Goal: Communication & Community: Participate in discussion

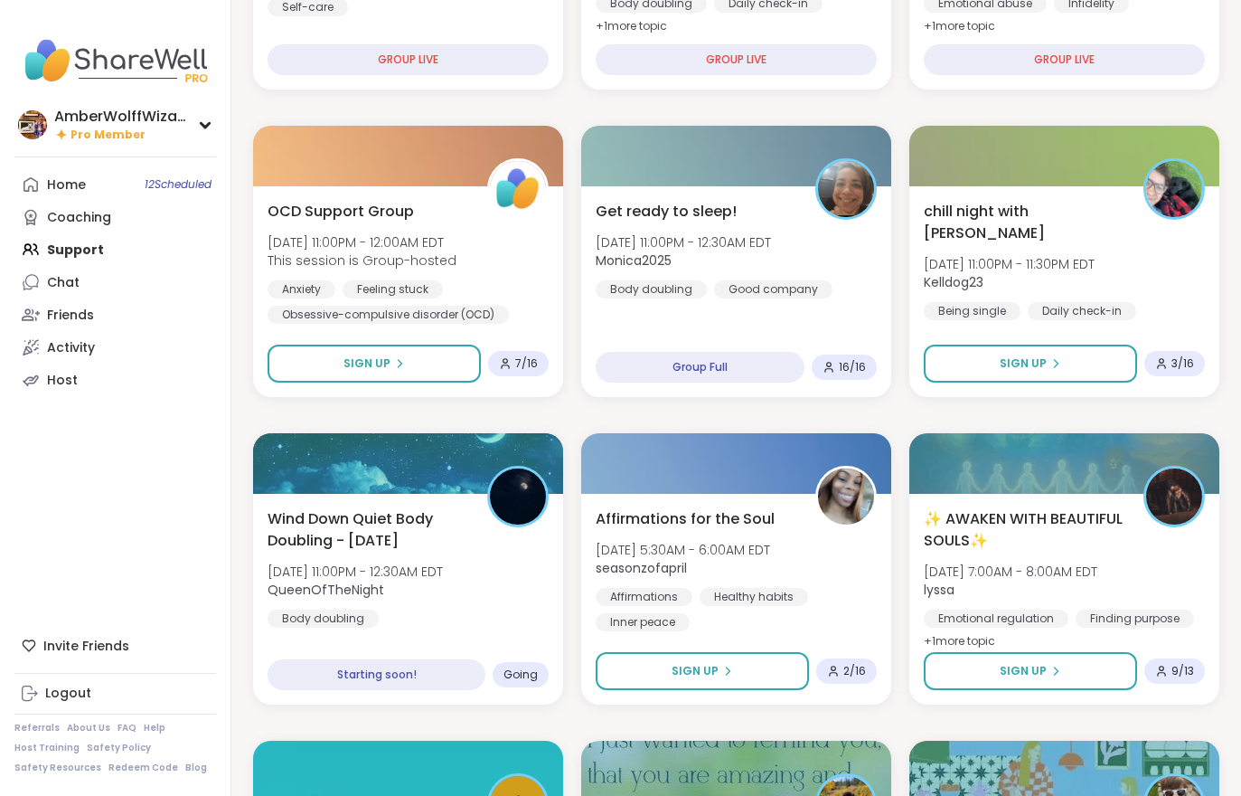
scroll to position [728, 0]
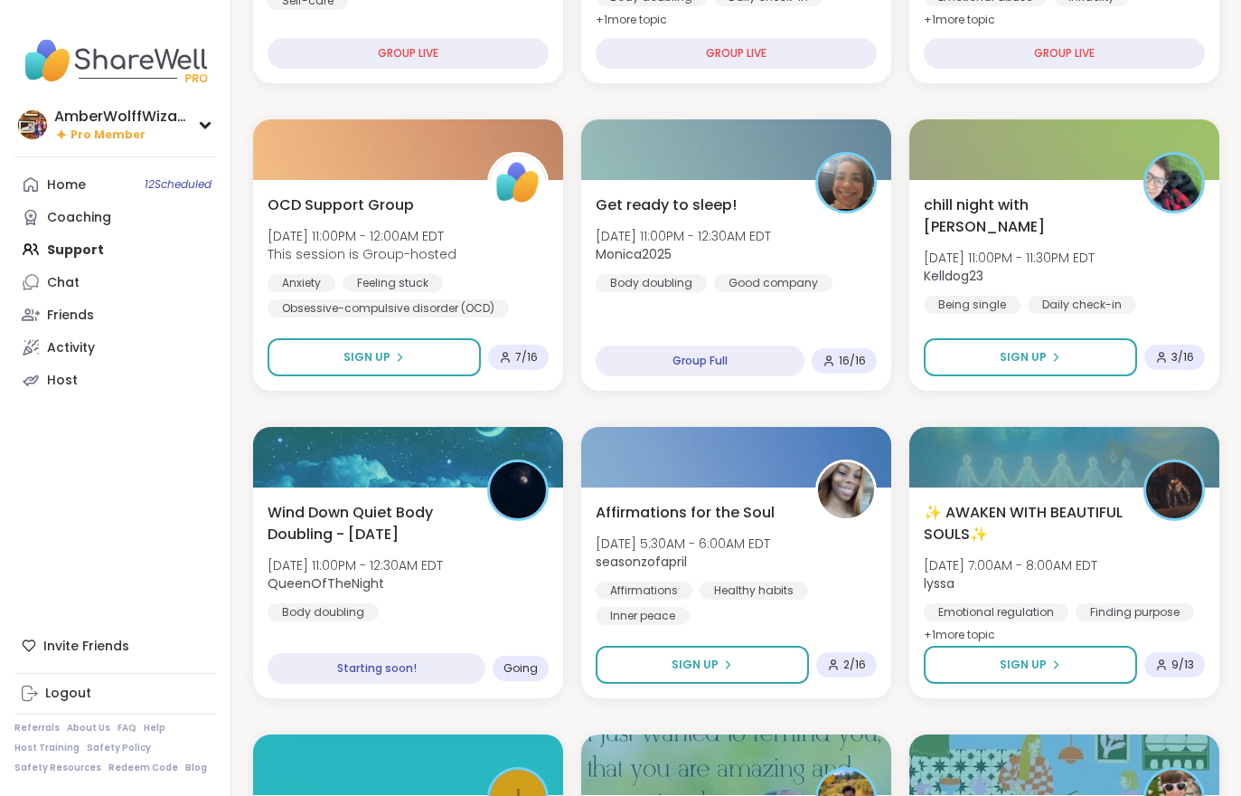
click at [429, 528] on span "Wind Down Quiet Body Doubling - [DATE]" at bounding box center [368, 523] width 200 height 43
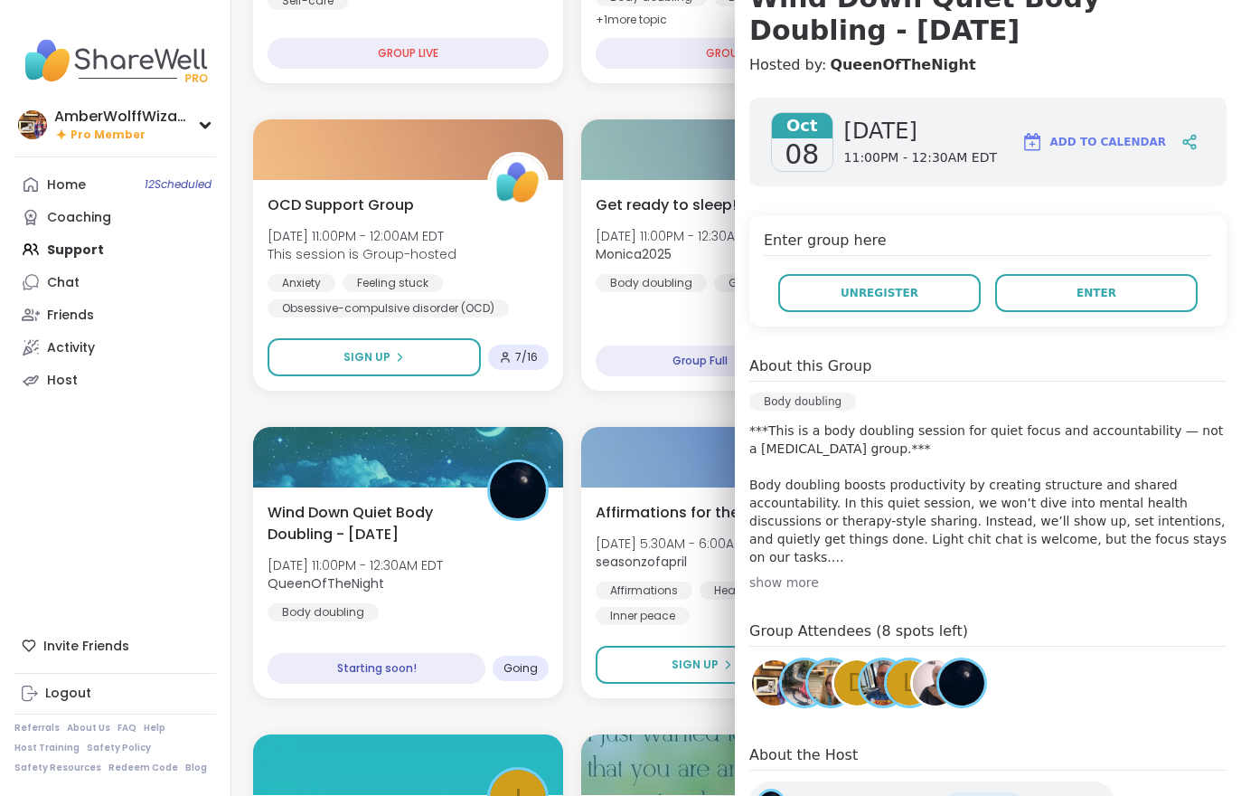
scroll to position [196, 0]
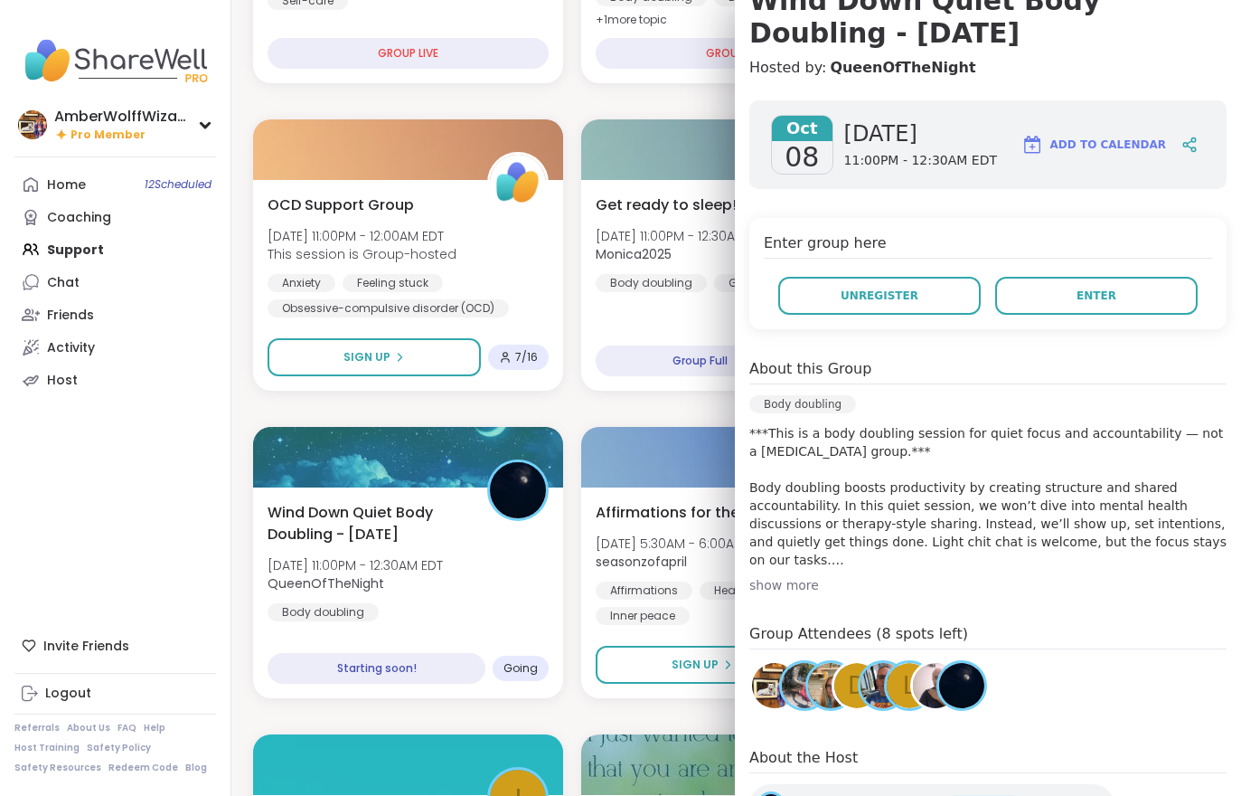
click at [1123, 270] on div "Enter group here Unregister Enter" at bounding box center [988, 273] width 477 height 111
click at [1107, 298] on span "Enter" at bounding box center [1097, 296] width 40 height 16
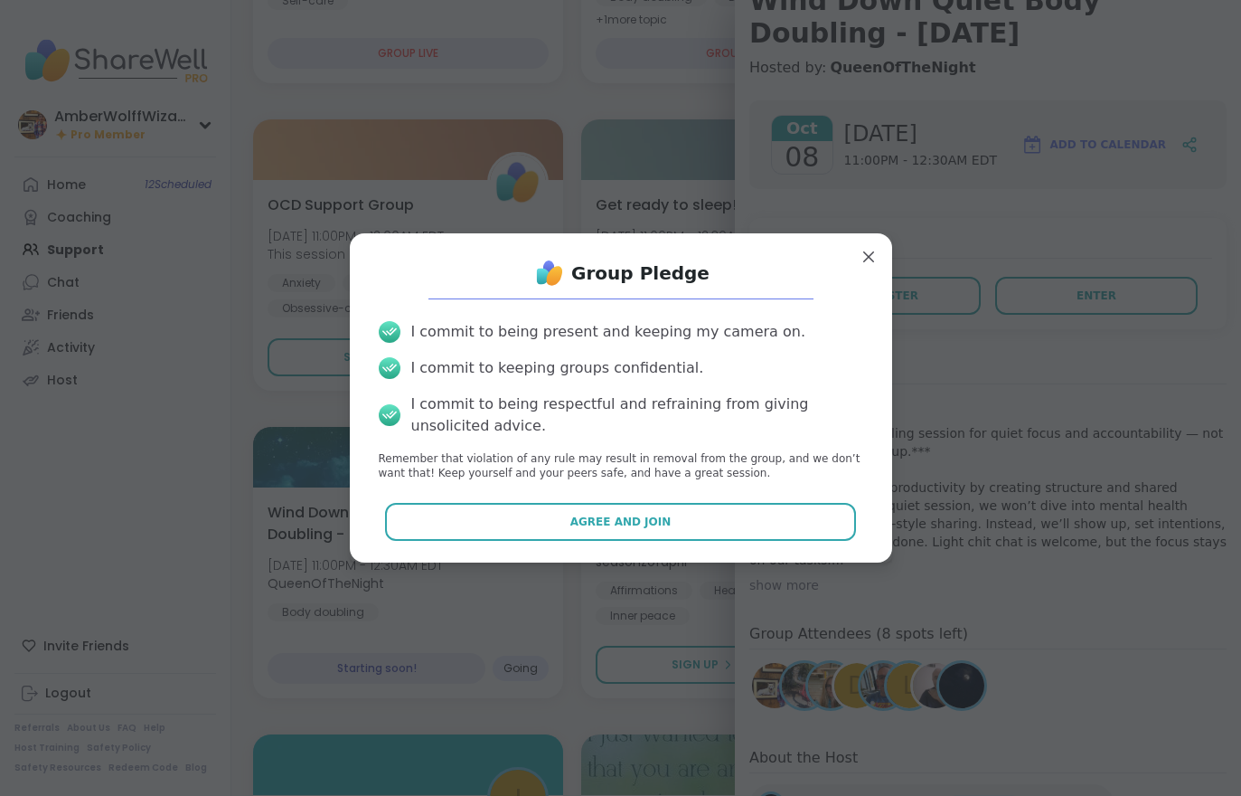
click at [769, 496] on div "I commit to being present and keeping my camera on. I commit to keeping groups …" at bounding box center [621, 402] width 514 height 190
click at [735, 528] on button "Agree and Join" at bounding box center [620, 522] width 471 height 38
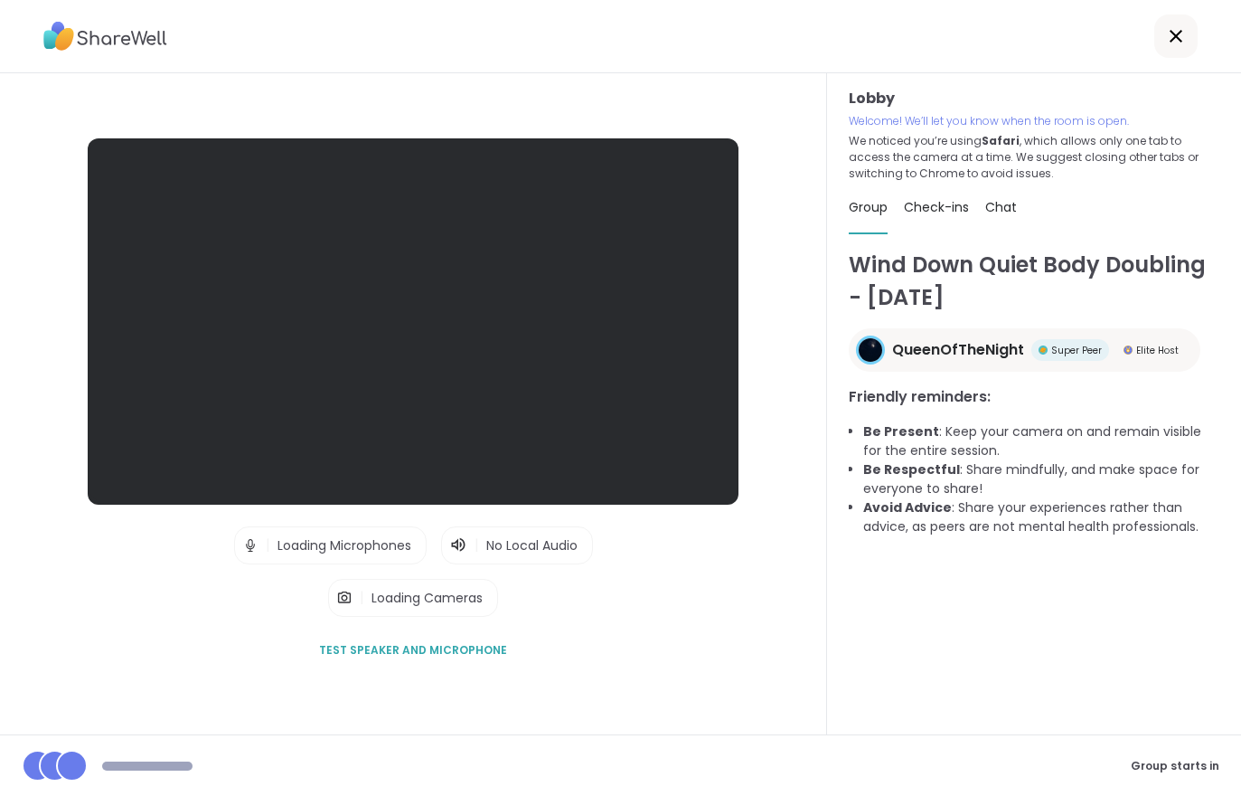
scroll to position [28, 0]
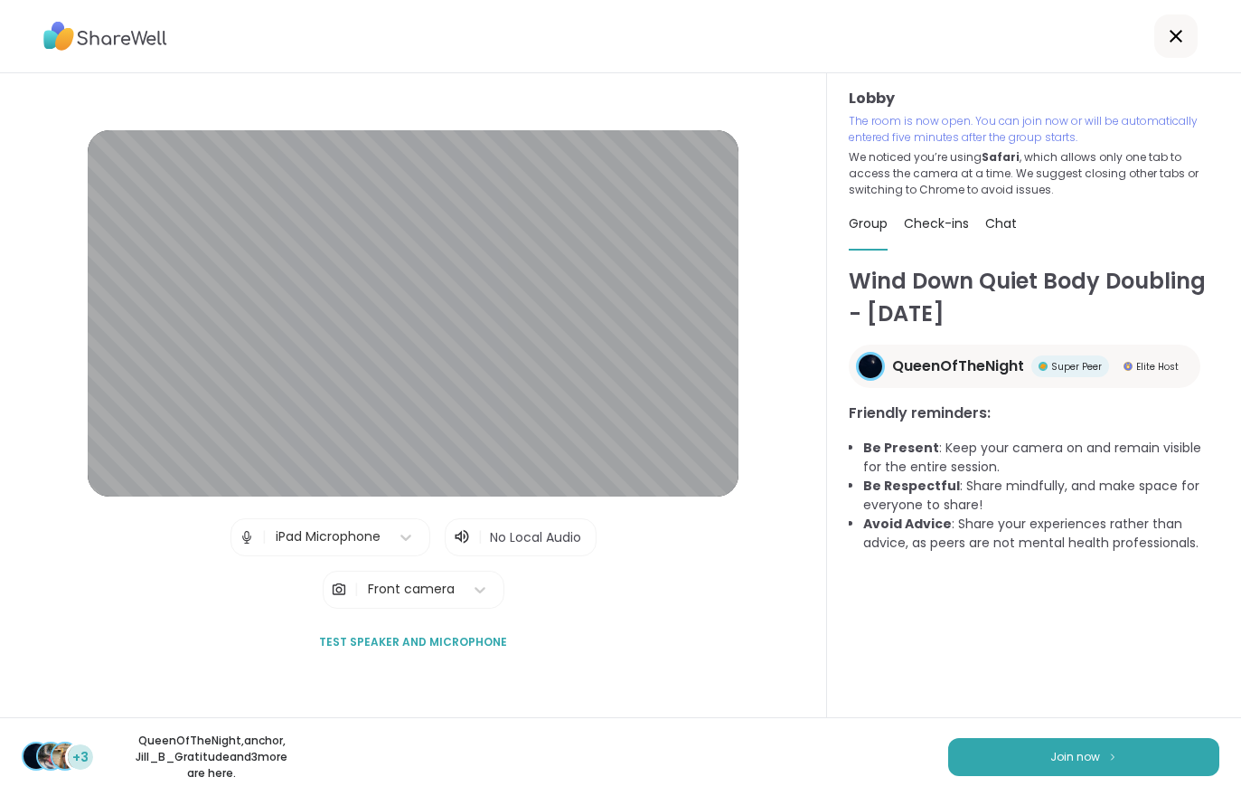
click at [1005, 772] on button "Join now" at bounding box center [1084, 757] width 271 height 38
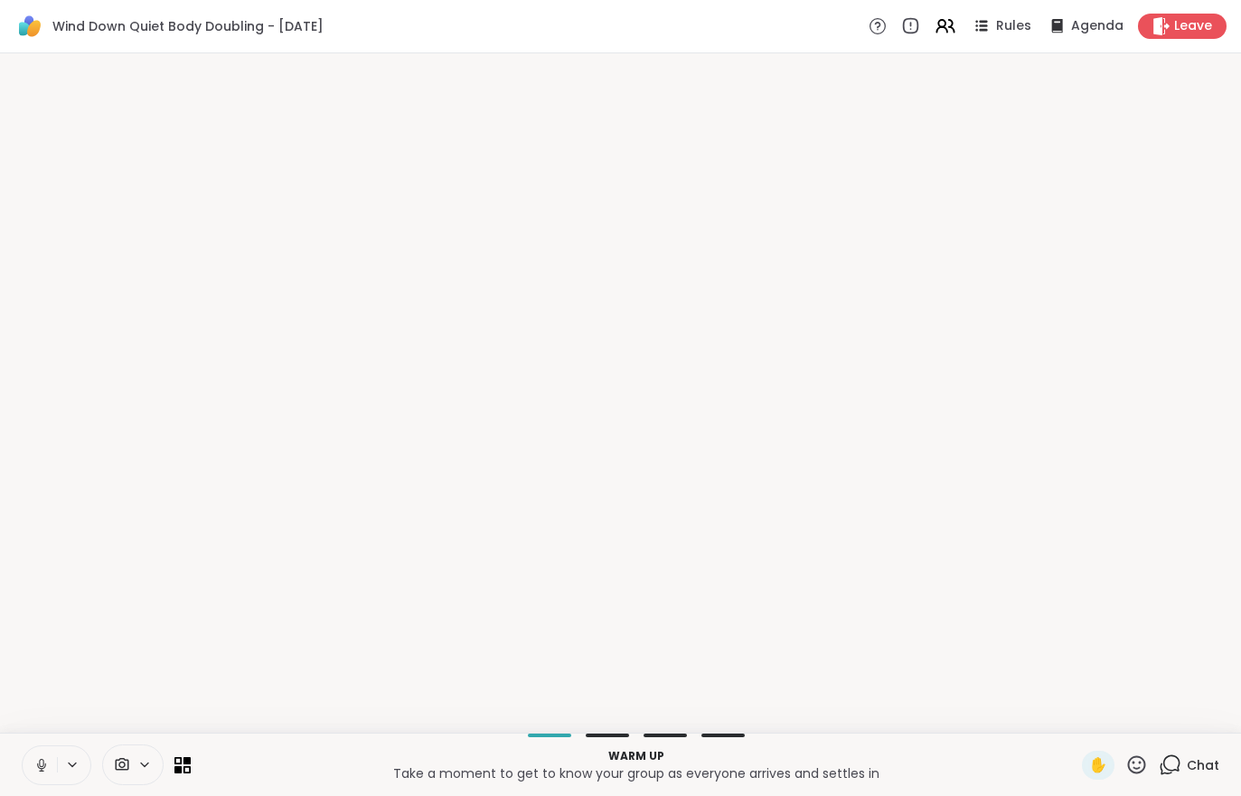
scroll to position [0, 0]
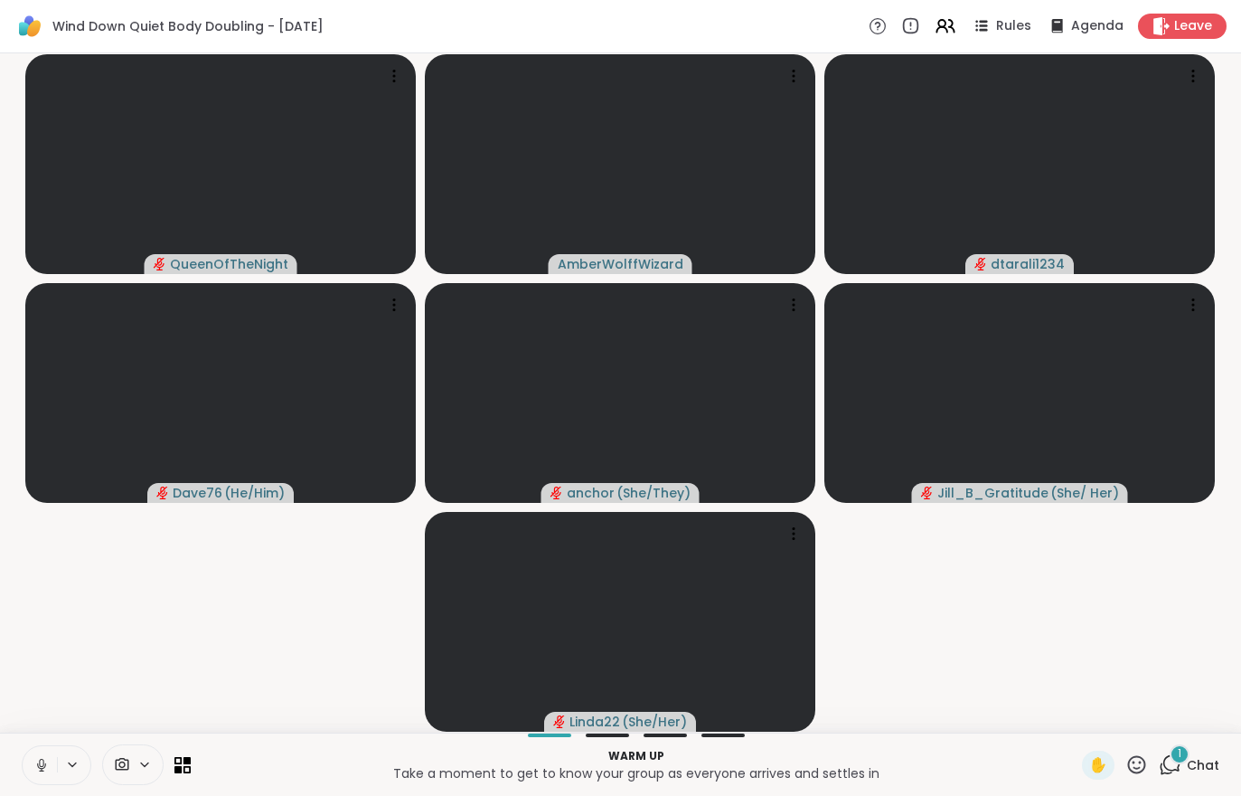
click at [40, 764] on icon at bounding box center [41, 763] width 5 height 8
click at [1195, 757] on span "Chat" at bounding box center [1203, 765] width 33 height 18
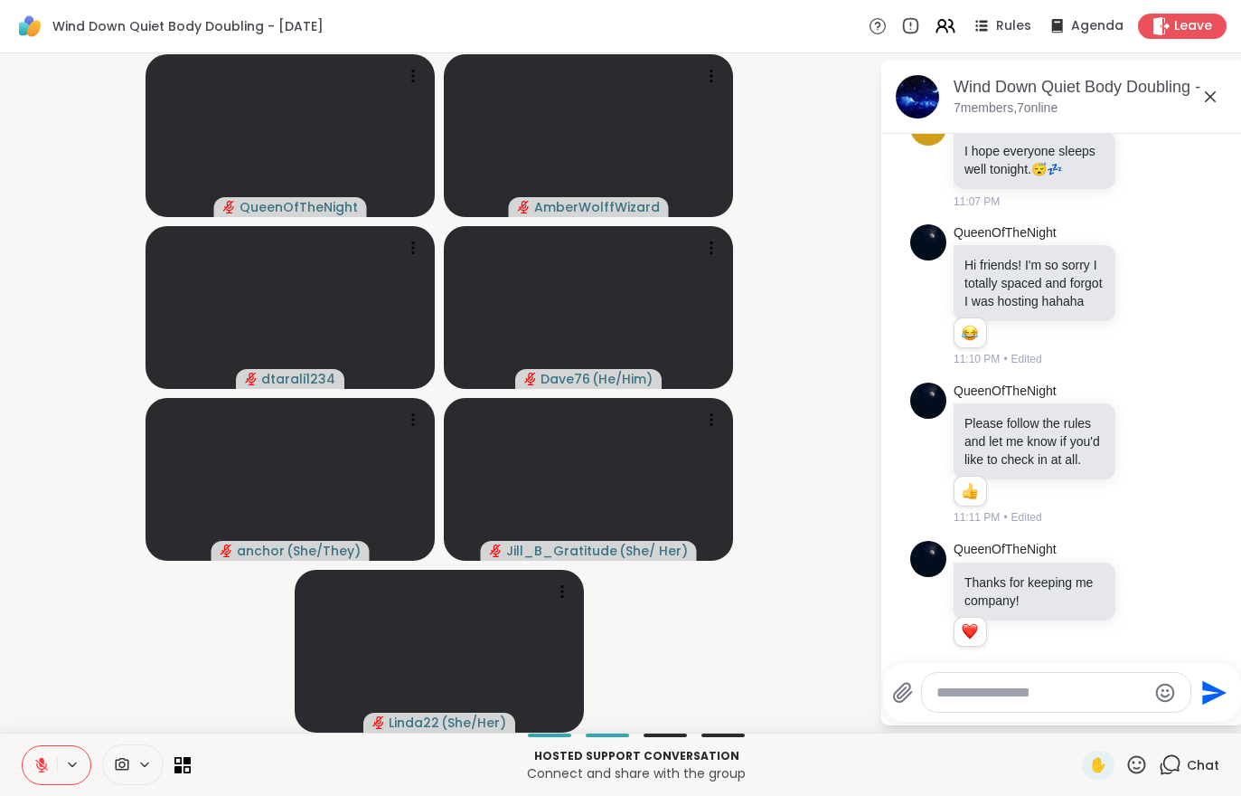
scroll to position [788, 0]
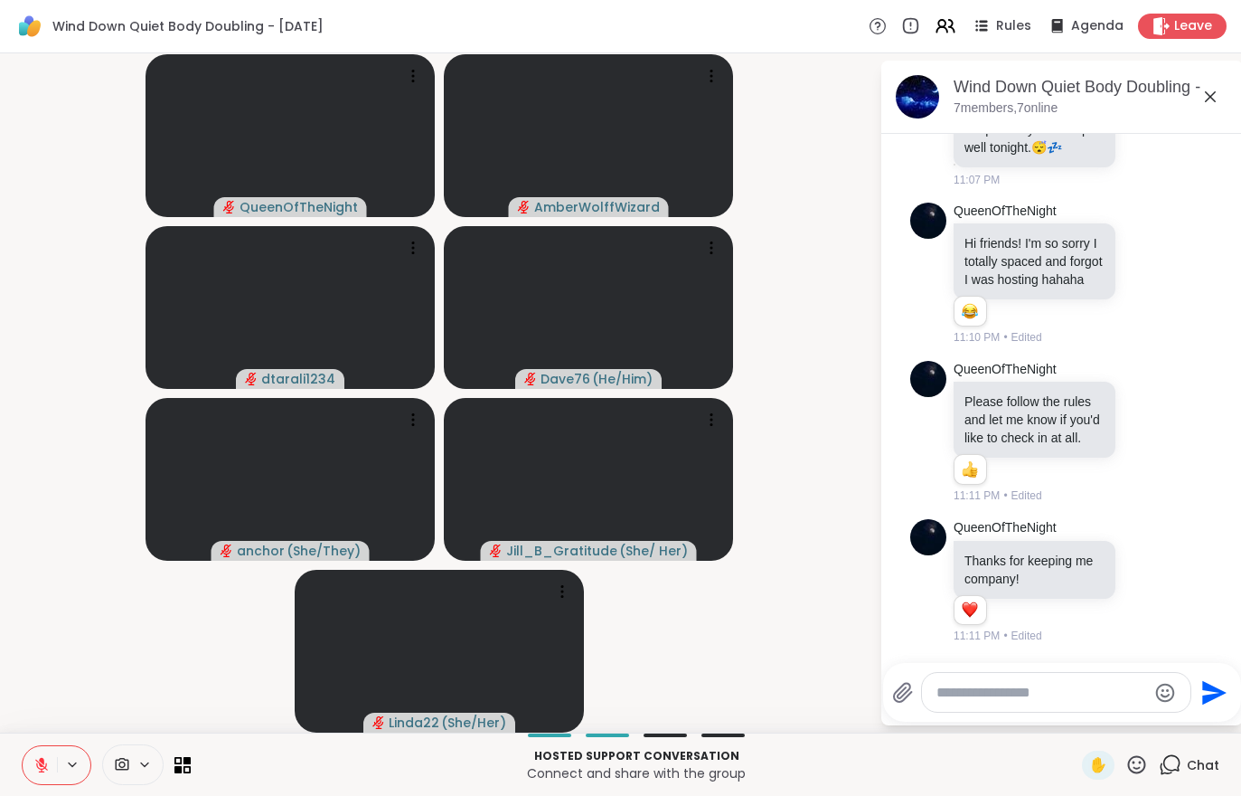
click at [1189, 20] on span "Leave" at bounding box center [1194, 26] width 38 height 18
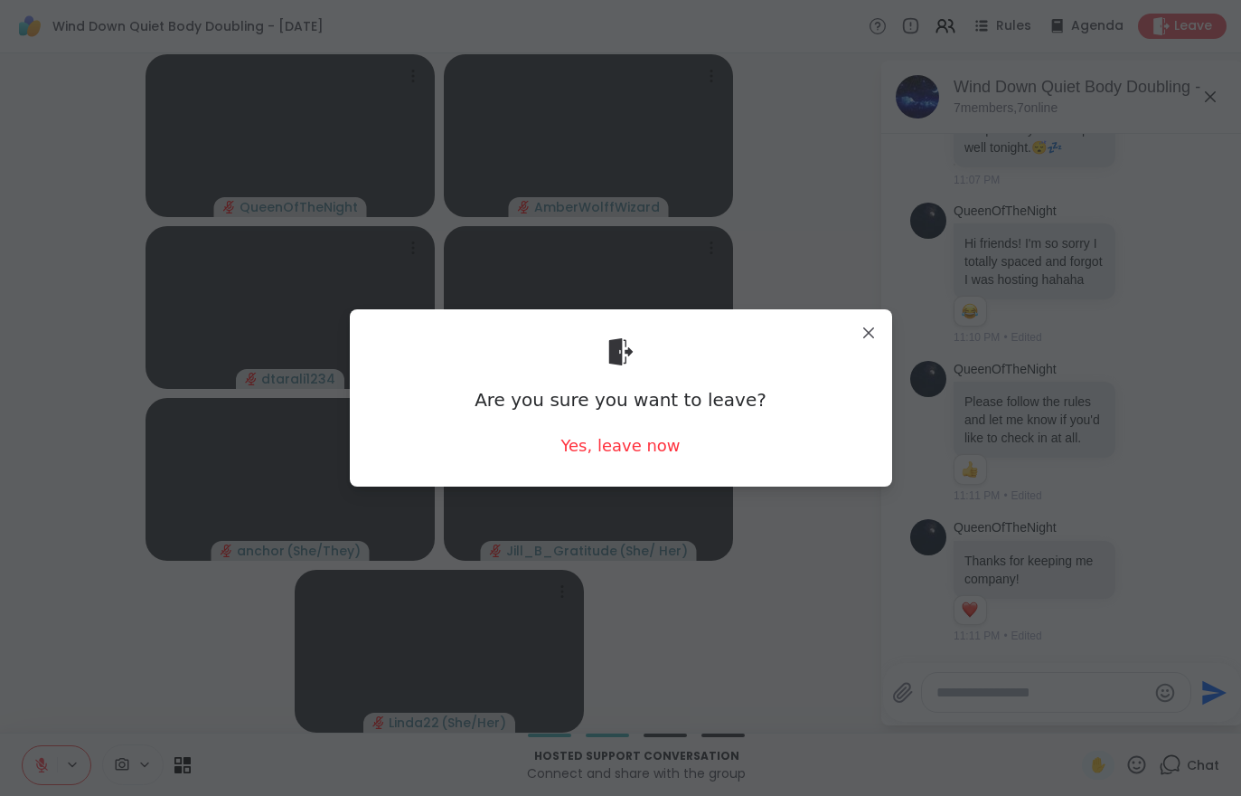
click at [648, 450] on div "Yes, leave now" at bounding box center [620, 445] width 119 height 23
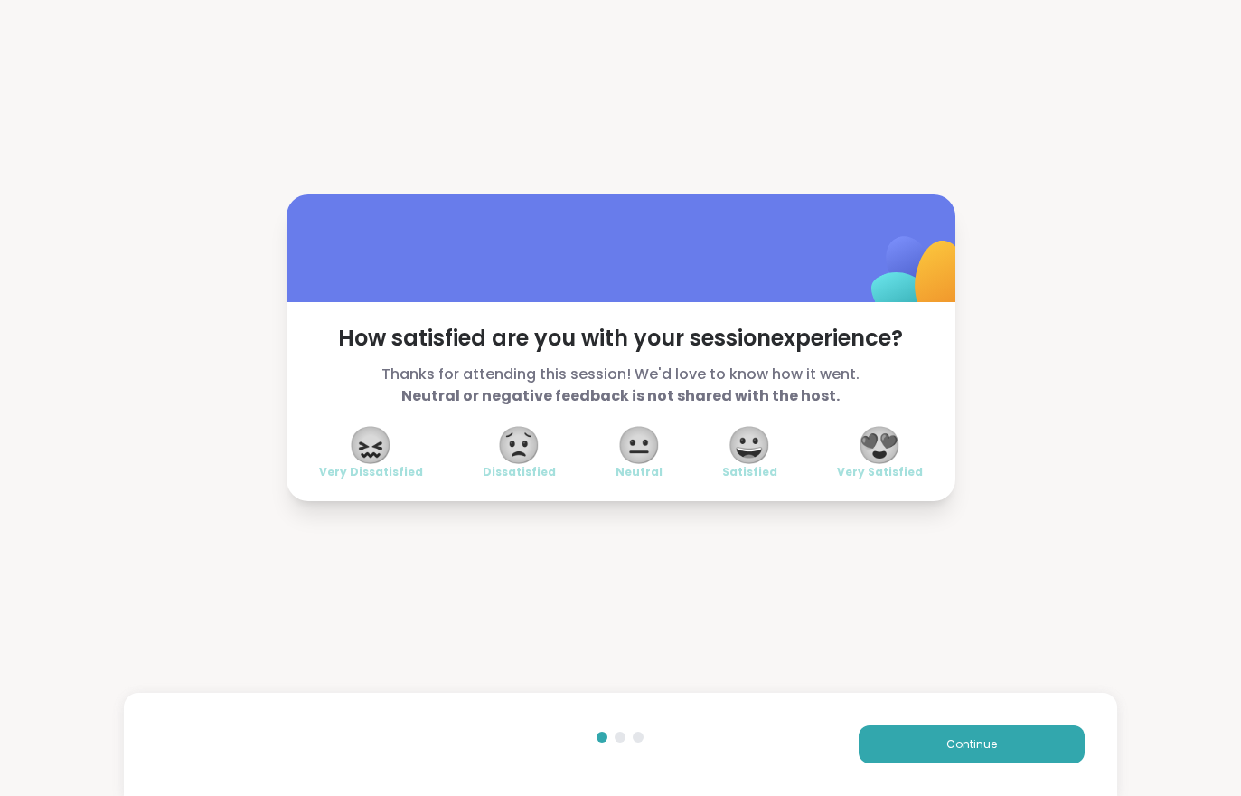
click at [900, 742] on button "Continue" at bounding box center [972, 744] width 226 height 38
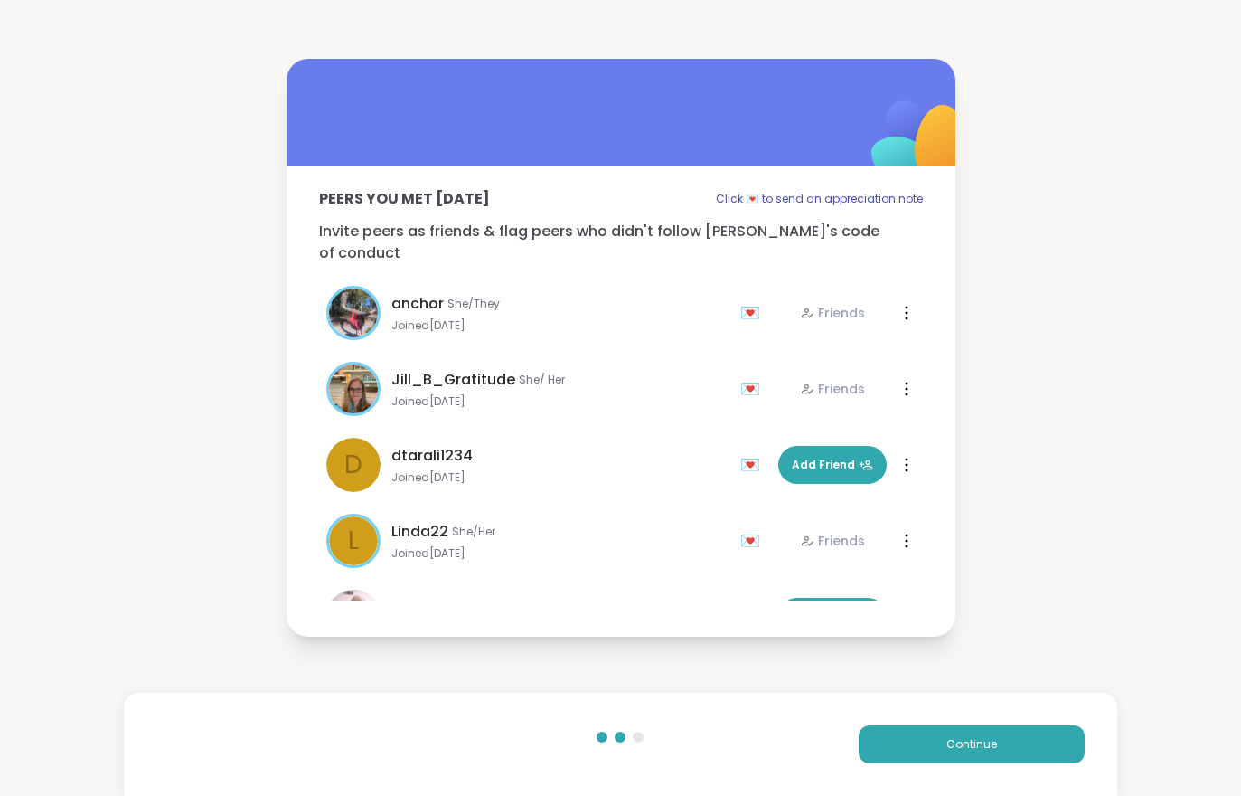
click at [900, 742] on button "Continue" at bounding box center [972, 744] width 226 height 38
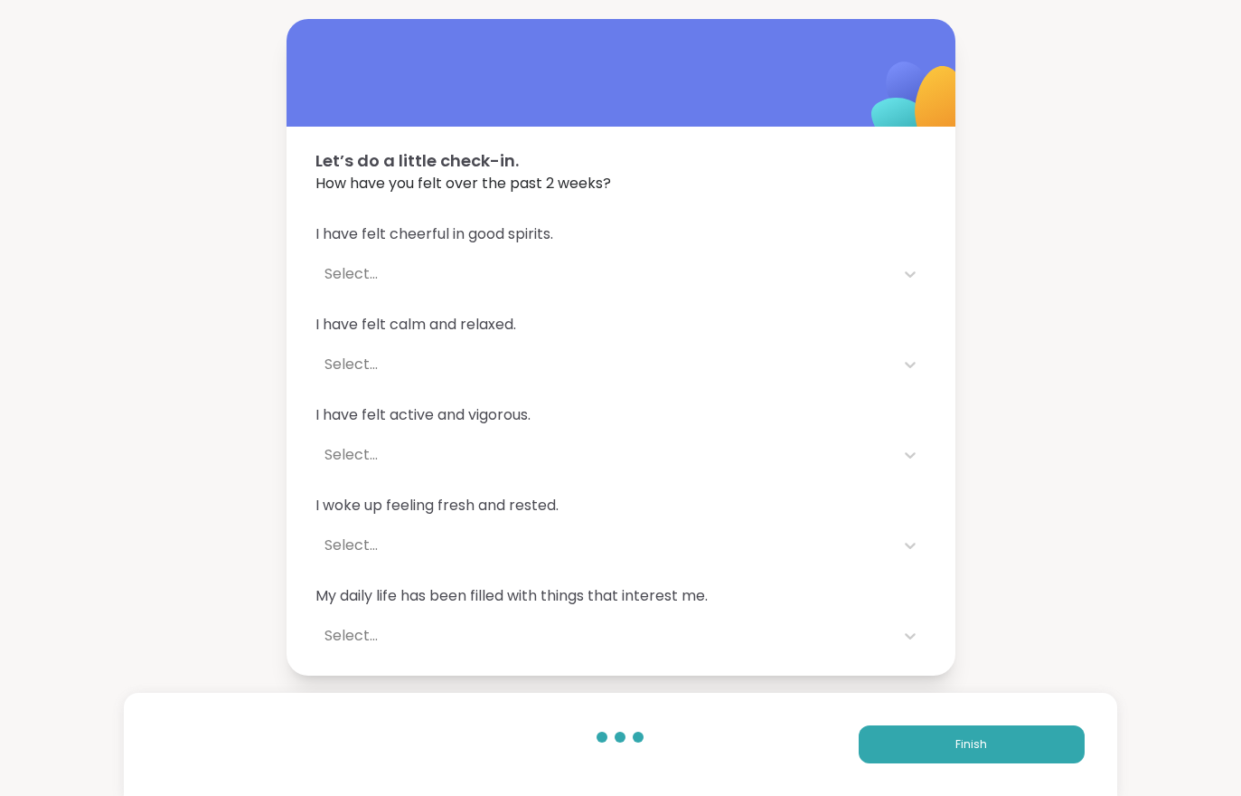
click at [913, 742] on button "Finish" at bounding box center [972, 744] width 226 height 38
